Goal: Task Accomplishment & Management: Manage account settings

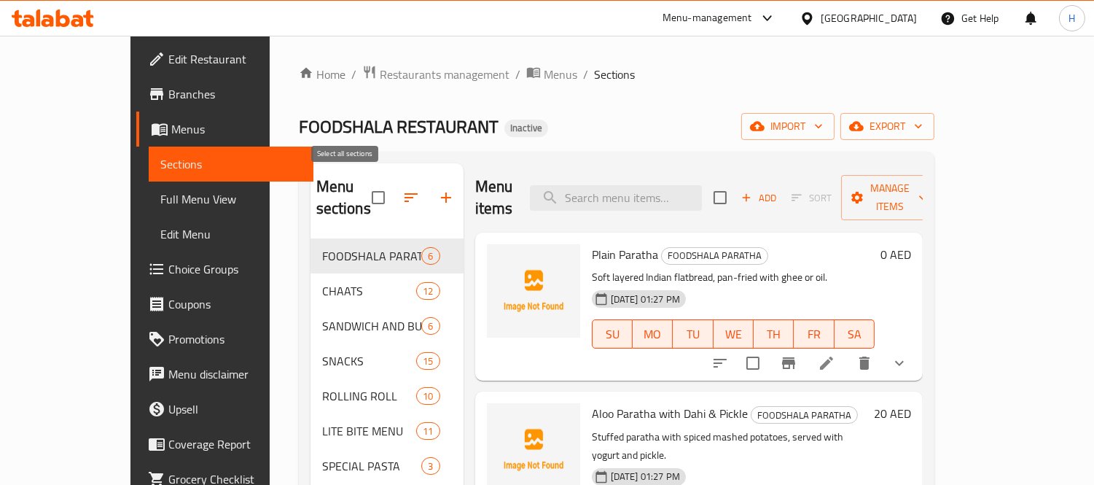
click at [363, 188] on input "checkbox" at bounding box center [378, 197] width 31 height 31
checkbox input "true"
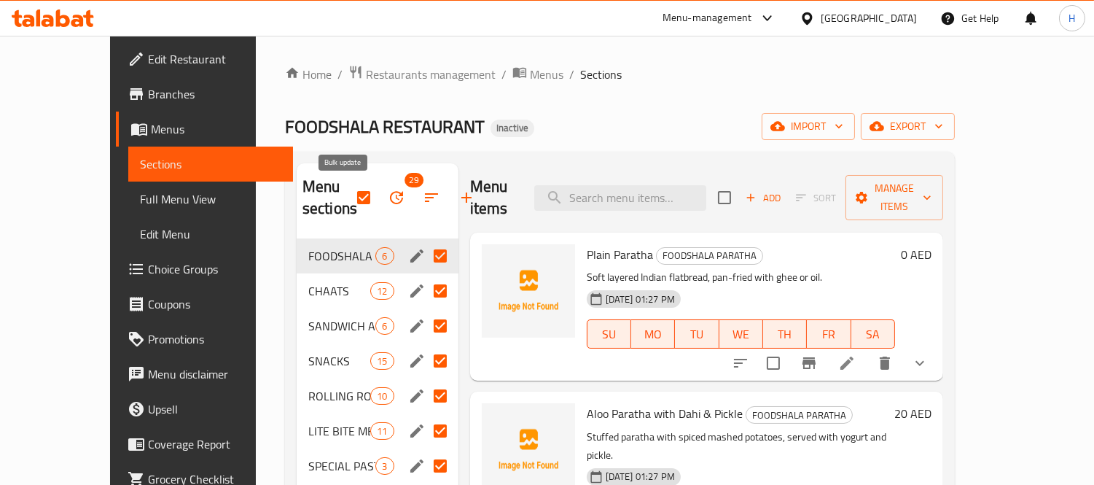
click at [390, 202] on icon "button" at bounding box center [396, 197] width 13 height 13
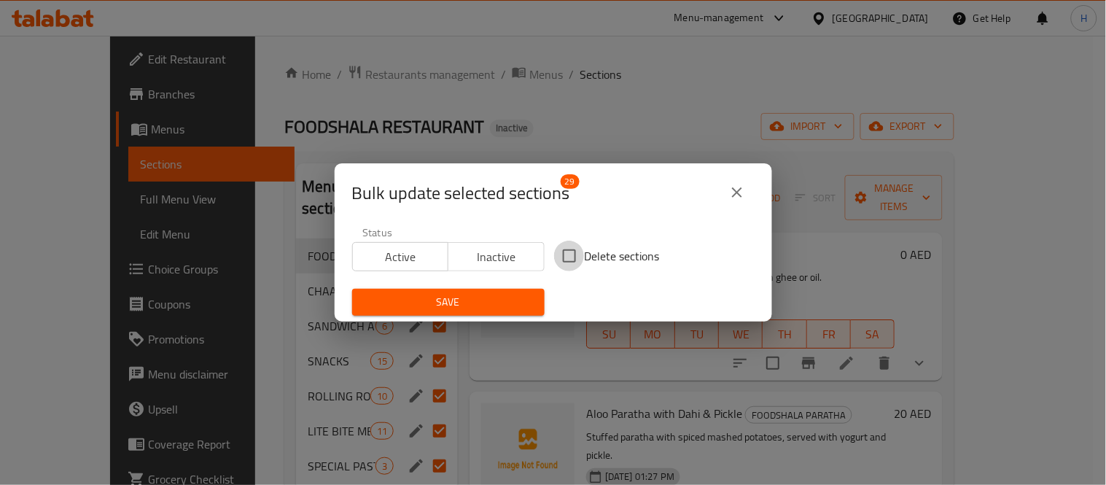
click at [563, 251] on input "Delete sections" at bounding box center [569, 256] width 31 height 31
checkbox input "true"
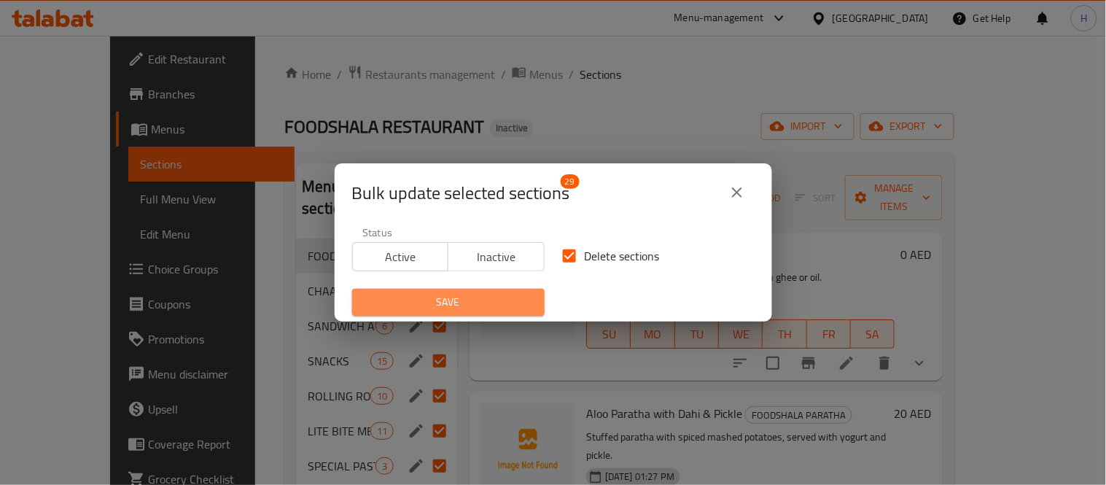
click at [489, 303] on span "Save" at bounding box center [448, 302] width 169 height 18
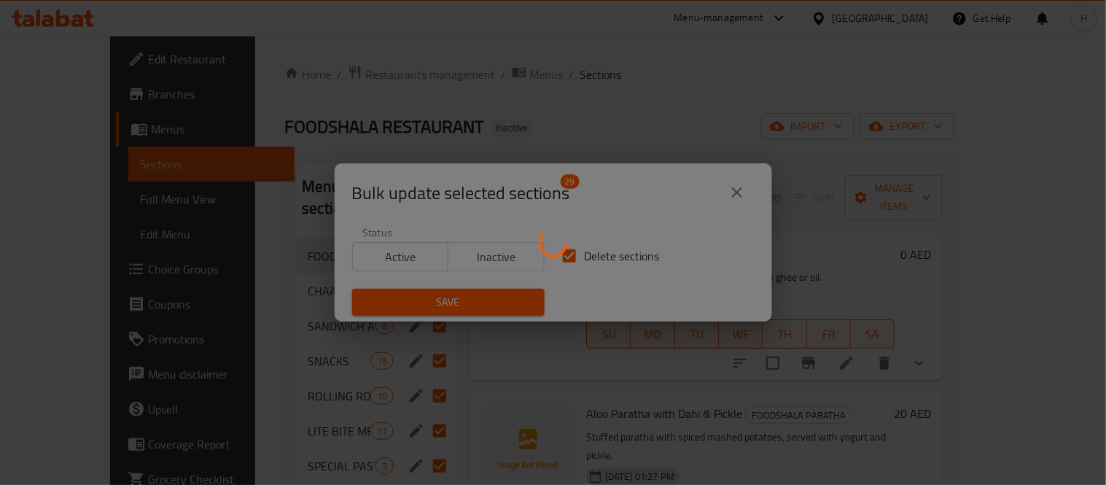
checkbox input "false"
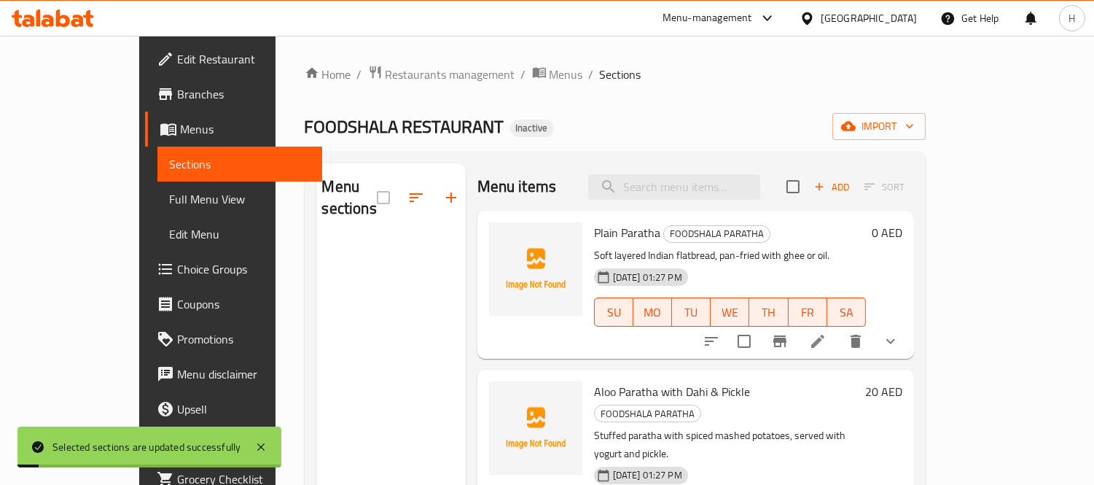
click at [557, 120] on div "FOODSHALA RESTAURANT Inactive import" at bounding box center [615, 126] width 621 height 27
click at [914, 125] on span "import" at bounding box center [879, 126] width 70 height 18
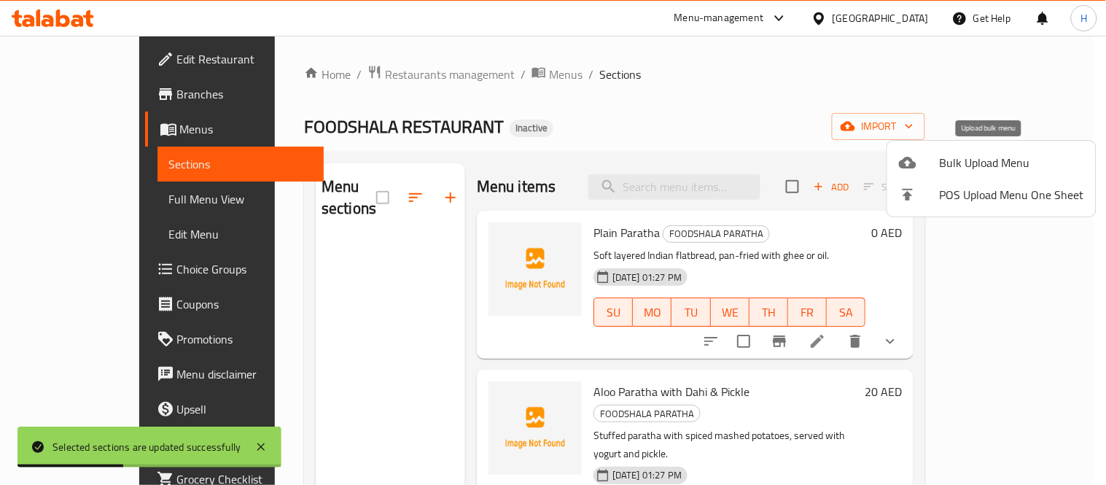
click at [980, 162] on span "Bulk Upload Menu" at bounding box center [1012, 162] width 144 height 17
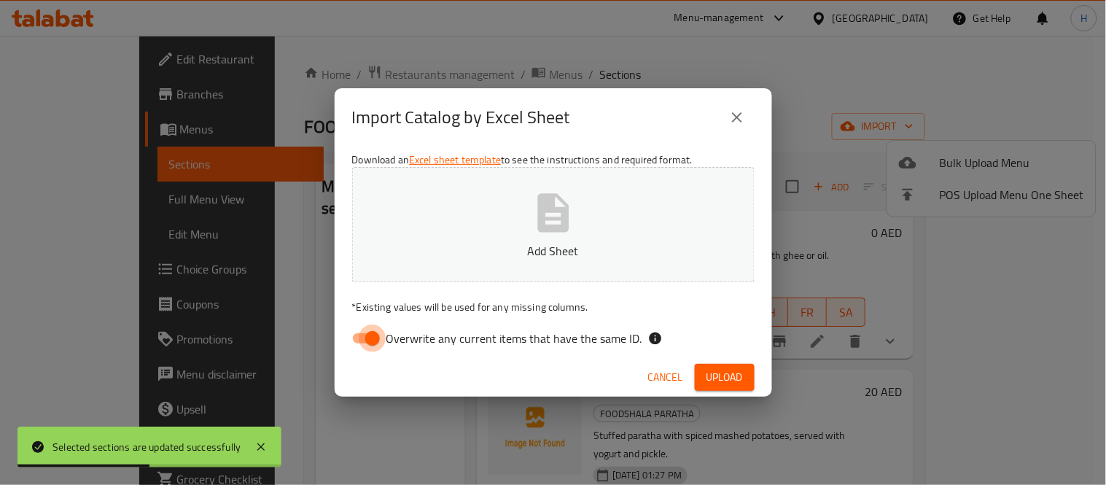
click at [361, 328] on input "Overwrite any current items that have the same ID." at bounding box center [372, 338] width 83 height 28
checkbox input "false"
click at [467, 242] on p "Add Sheet" at bounding box center [553, 250] width 357 height 17
click at [733, 378] on span "Upload" at bounding box center [724, 377] width 36 height 18
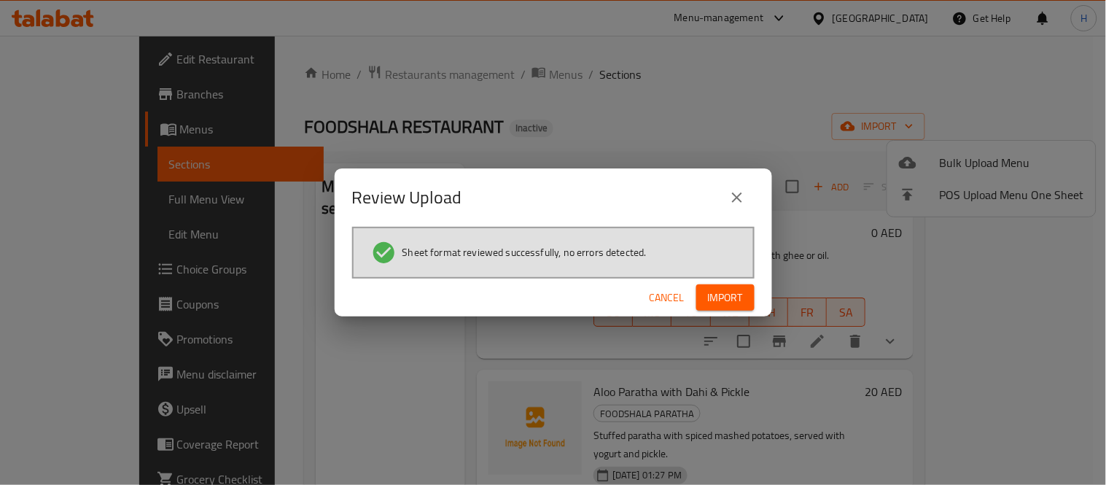
click at [714, 299] on span "Import" at bounding box center [725, 298] width 35 height 18
